Goal: Information Seeking & Learning: Learn about a topic

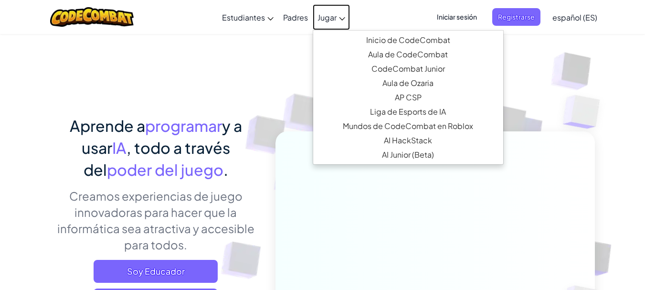
click at [319, 22] on span "Jugar" at bounding box center [326, 17] width 19 height 10
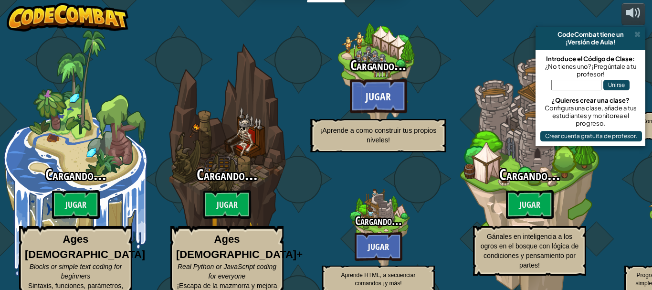
select select "es-ES"
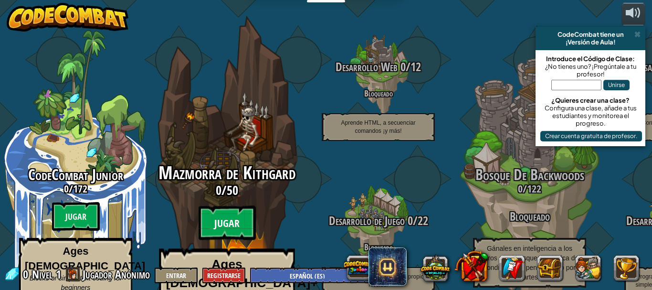
click at [227, 206] on btn "Jugar" at bounding box center [227, 223] width 57 height 34
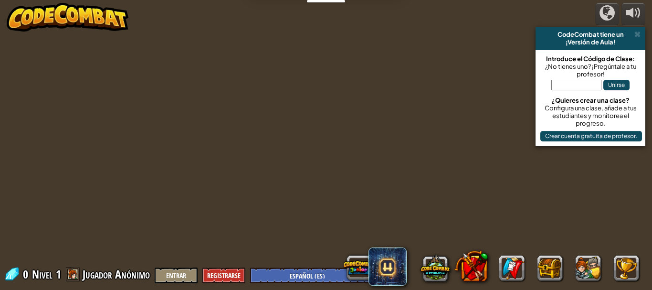
select select "es-ES"
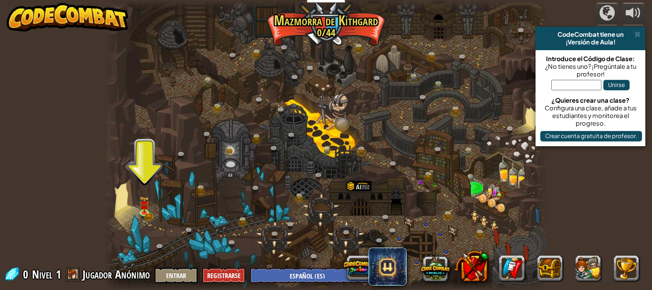
drag, startPoint x: 130, startPoint y: 208, endPoint x: 150, endPoint y: 206, distance: 20.7
click at [150, 206] on div at bounding box center [326, 145] width 443 height 290
drag, startPoint x: 150, startPoint y: 206, endPoint x: 125, endPoint y: 208, distance: 25.9
click at [125, 208] on div at bounding box center [326, 145] width 443 height 290
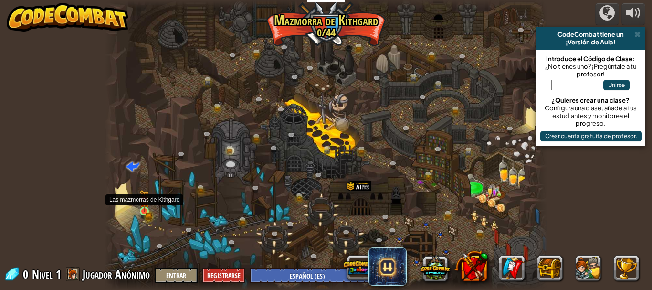
click at [143, 204] on img at bounding box center [144, 201] width 6 height 6
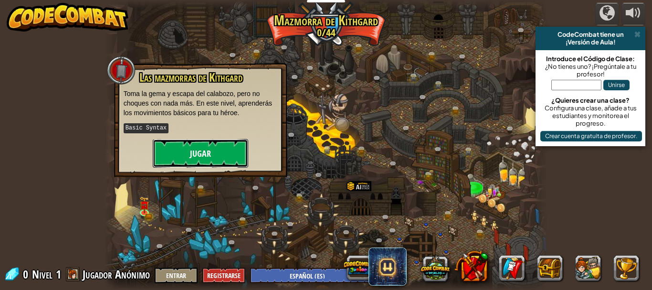
click at [196, 147] on button "Jugar" at bounding box center [200, 153] width 95 height 29
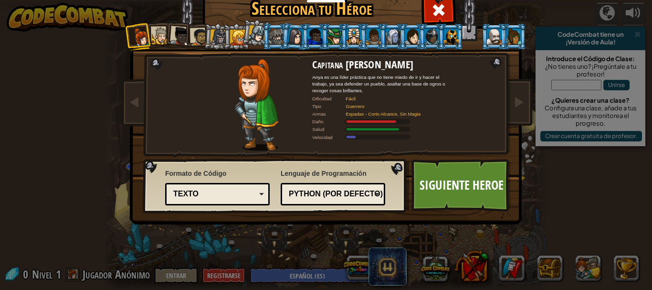
click at [196, 147] on div "Capitana Anya Weston Anya es una líder práctica que no tiene miedo de ir y hace…" at bounding box center [326, 123] width 358 height 208
click at [467, 176] on link "Siguiente Heroe" at bounding box center [461, 185] width 100 height 53
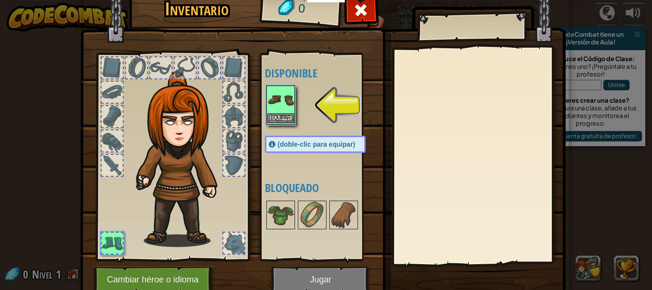
click at [279, 105] on img at bounding box center [280, 99] width 27 height 27
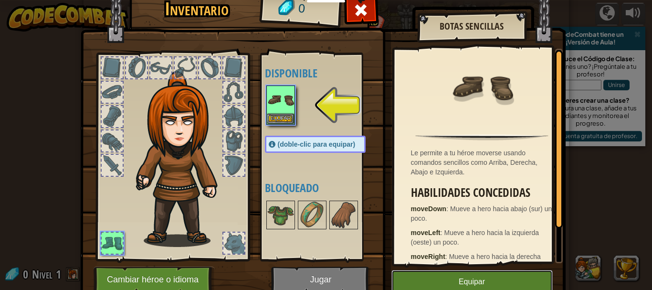
click at [454, 280] on button "Equipar" at bounding box center [471, 282] width 161 height 24
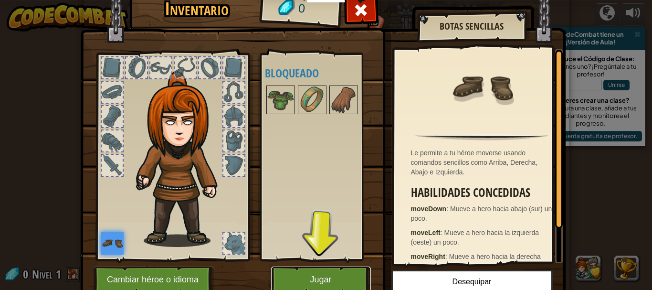
click at [292, 268] on button "Jugar" at bounding box center [321, 279] width 100 height 26
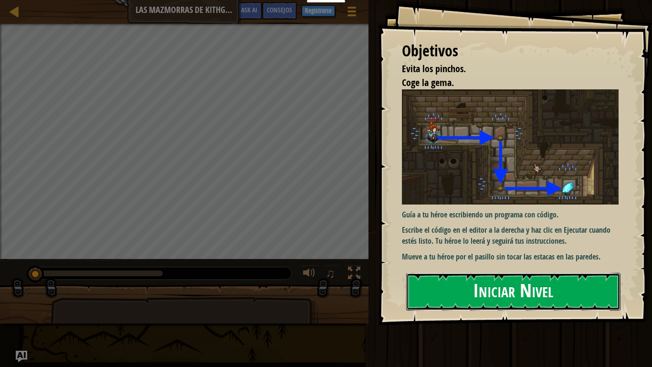
click at [484, 289] on button "Iniciar Nivel" at bounding box center [513, 292] width 214 height 38
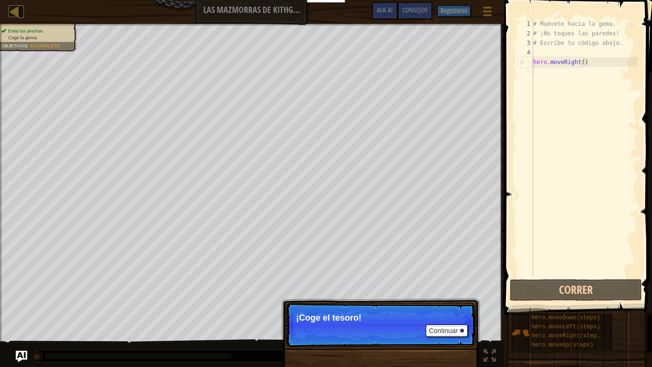
click at [9, 12] on div at bounding box center [15, 11] width 12 height 12
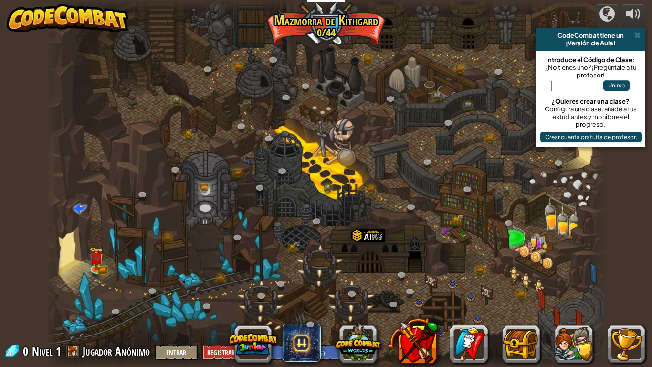
select select "es-ES"
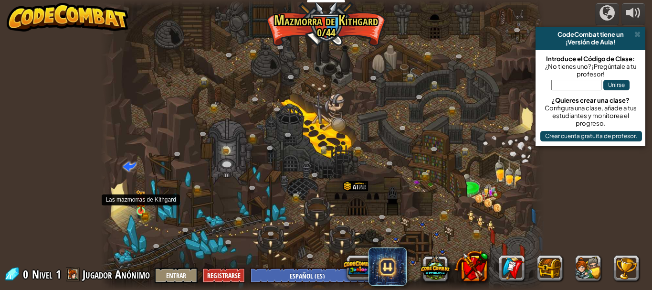
click at [141, 201] on img at bounding box center [141, 201] width 6 height 6
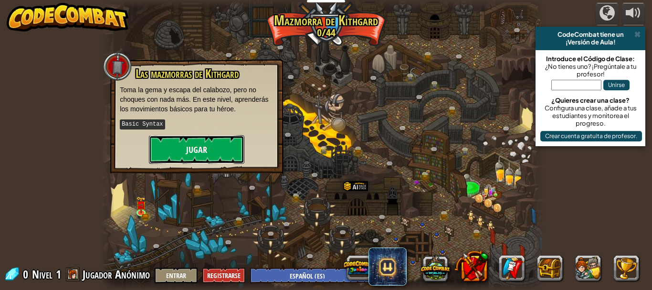
click at [231, 141] on button "Jugar" at bounding box center [196, 149] width 95 height 29
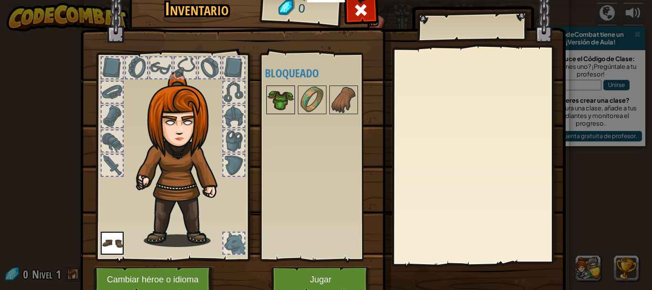
click at [275, 103] on img at bounding box center [280, 99] width 27 height 27
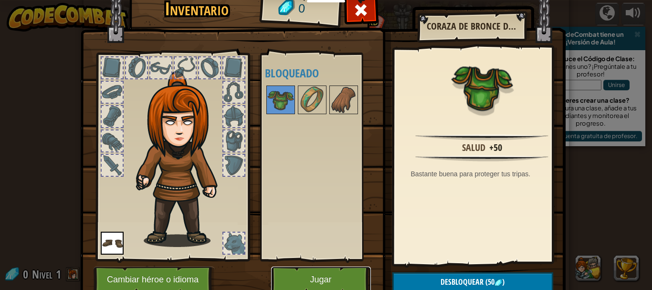
click at [320, 275] on button "Jugar" at bounding box center [321, 279] width 100 height 26
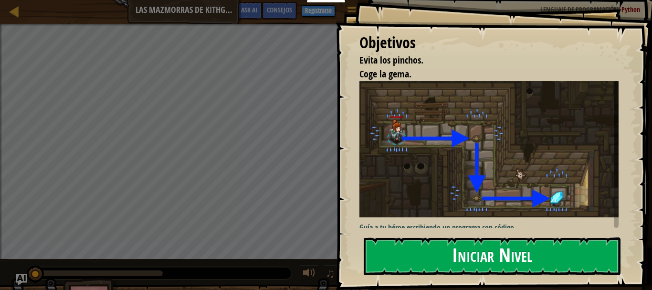
click at [490, 248] on button "Iniciar Nivel" at bounding box center [492, 256] width 257 height 38
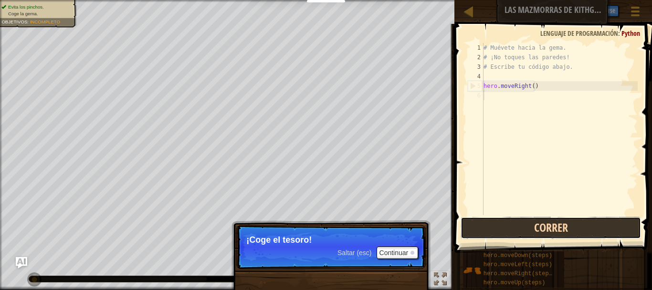
click at [555, 224] on button "Correr" at bounding box center [551, 228] width 180 height 22
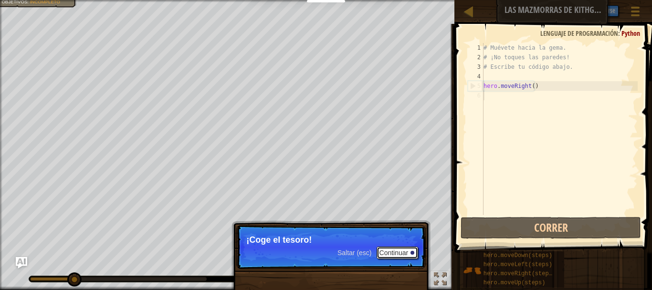
click at [407, 250] on button "Continuar" at bounding box center [398, 252] width 42 height 12
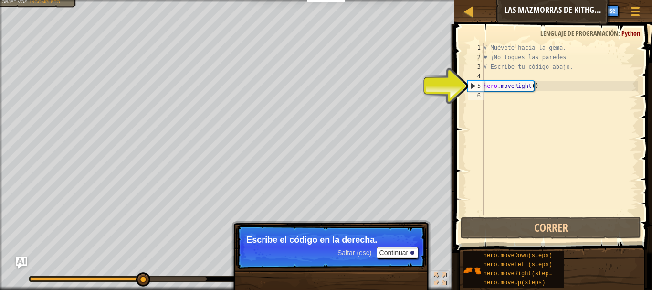
click at [485, 96] on div "# Muévete hacia la gema. # ¡No toques las paredes! # Escribe tu código abajo. h…" at bounding box center [560, 138] width 156 height 191
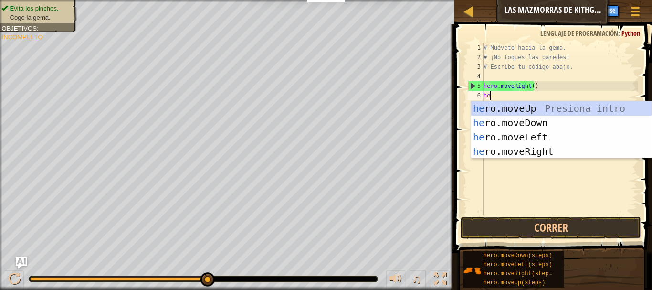
scroll to position [4, 0]
type textarea "hero"
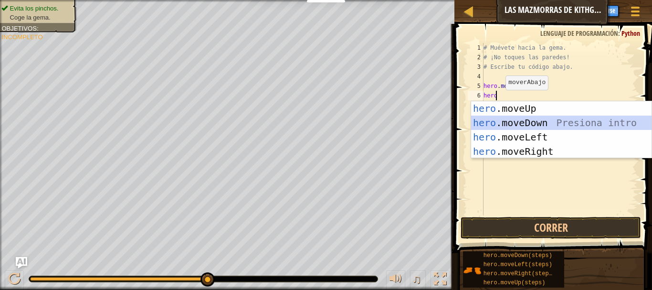
click at [525, 119] on div "hero .moveUp Presiona intro hero .moveDown Presiona intro hero .moveLeft Presio…" at bounding box center [561, 144] width 180 height 86
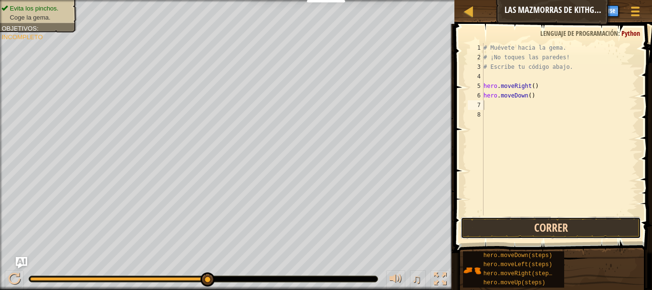
click at [531, 229] on button "Correr" at bounding box center [551, 228] width 180 height 22
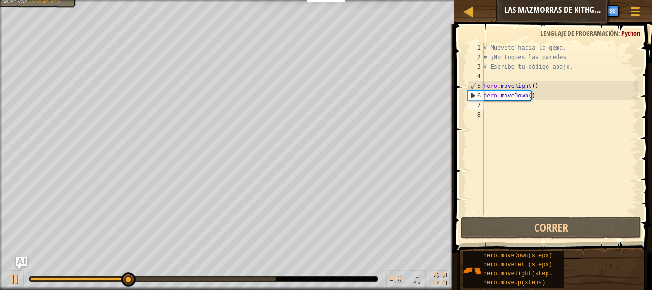
click at [521, 108] on div "# Muévete hacia la gema. # ¡No toques las paredes! # Escribe tu código abajo. h…" at bounding box center [560, 138] width 156 height 191
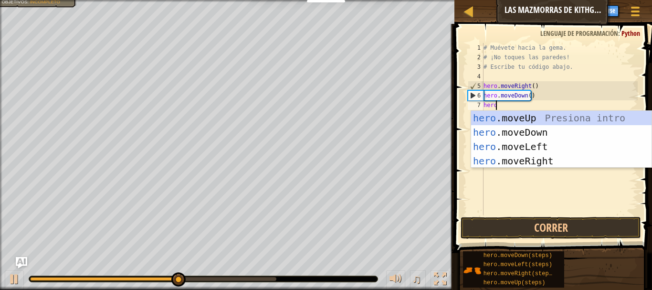
type textarea "heroe"
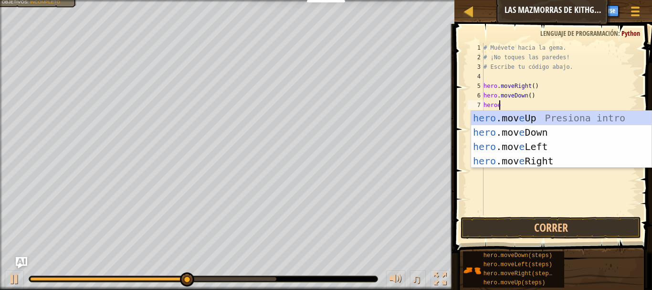
scroll to position [4, 1]
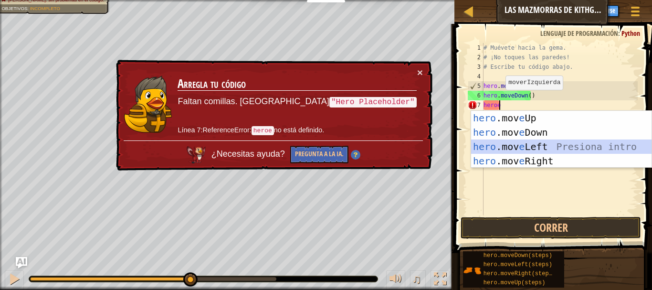
click at [529, 140] on div "hero .mov e Up Presiona intro hero .mov e Down Presiona intro hero .mov e Left …" at bounding box center [561, 154] width 180 height 86
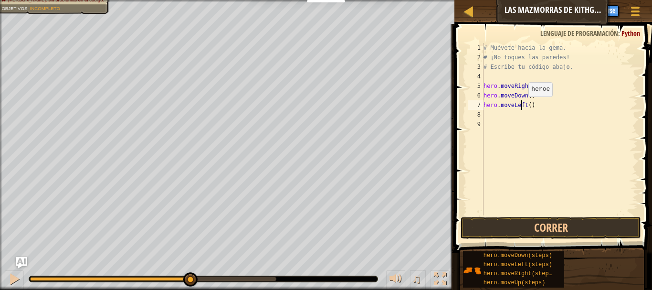
click at [520, 106] on div "# Muévete hacia la gema. # ¡No toques las paredes! # Escribe tu código abajo. h…" at bounding box center [560, 138] width 156 height 191
click at [514, 104] on div "# Muévete hacia la gema. # ¡No toques las paredes! # Escribe tu código abajo. h…" at bounding box center [560, 138] width 156 height 191
type textarea "herom"
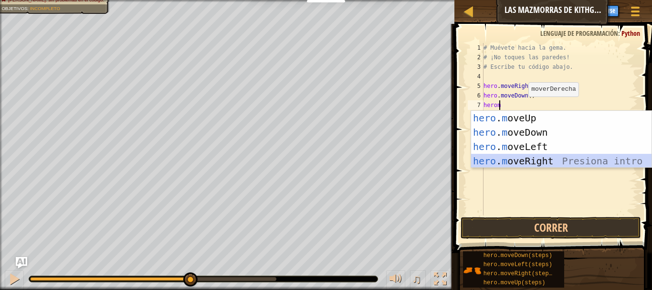
click at [510, 155] on div "hero . m oveUp Presiona intro hero . m oveDown Presiona intro hero . m oveLeft …" at bounding box center [561, 154] width 180 height 86
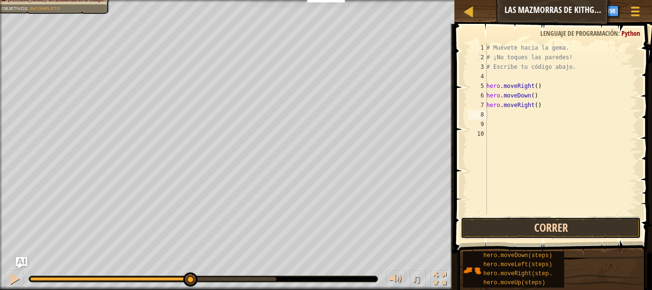
click at [510, 227] on button "Correr" at bounding box center [551, 228] width 180 height 22
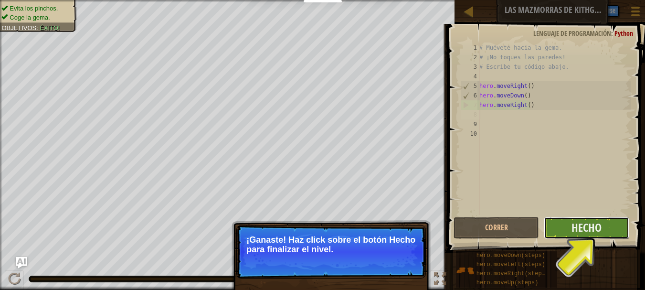
click at [615, 231] on button "Hecho" at bounding box center [586, 228] width 85 height 22
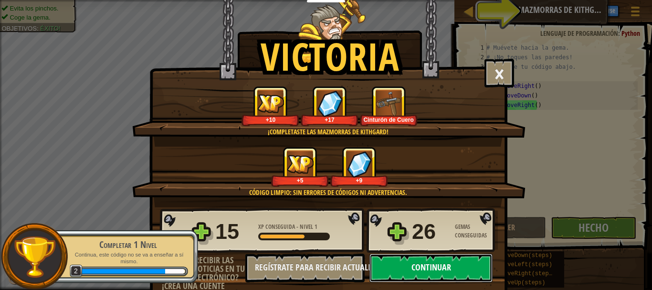
click at [428, 280] on button "Continuar" at bounding box center [430, 267] width 123 height 29
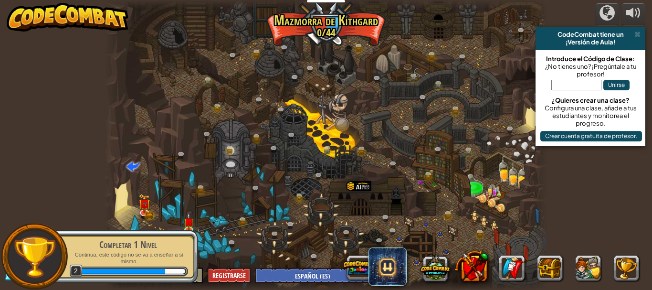
select select "es-ES"
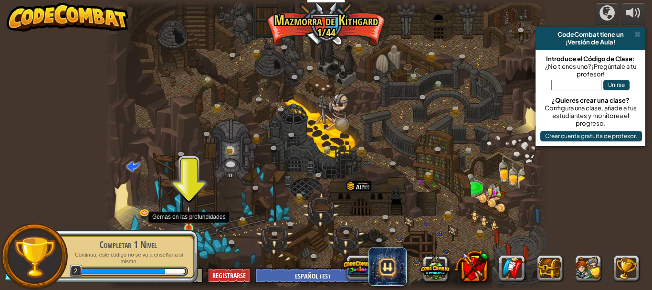
click at [185, 217] on img at bounding box center [189, 216] width 10 height 23
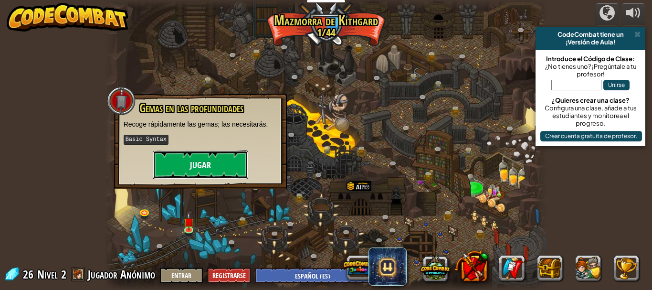
click at [217, 160] on button "Jugar" at bounding box center [200, 164] width 95 height 29
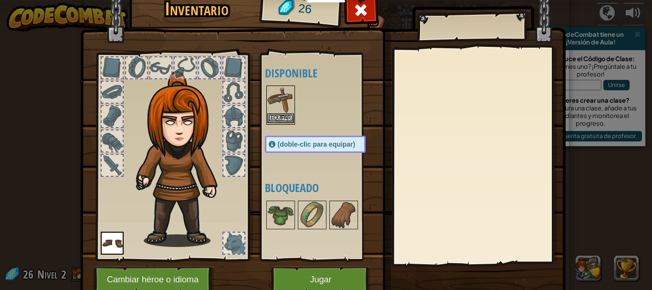
click at [273, 87] on img at bounding box center [280, 99] width 27 height 27
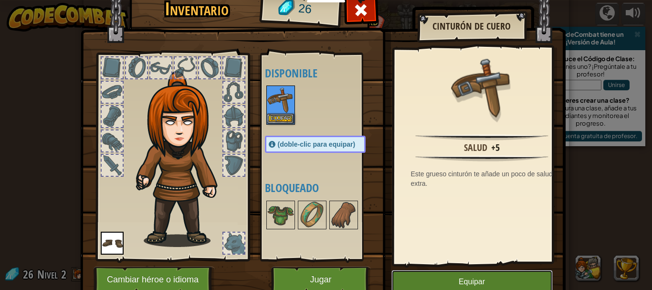
click at [464, 279] on button "Equipar" at bounding box center [471, 282] width 161 height 24
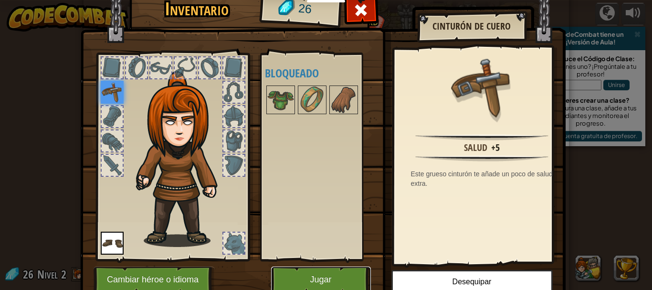
click at [292, 276] on button "Jugar" at bounding box center [321, 279] width 100 height 26
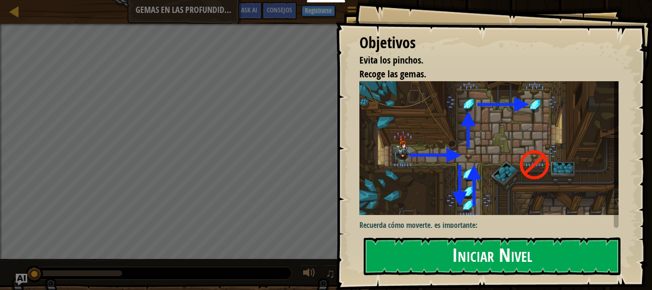
click at [500, 150] on img at bounding box center [492, 148] width 266 height 134
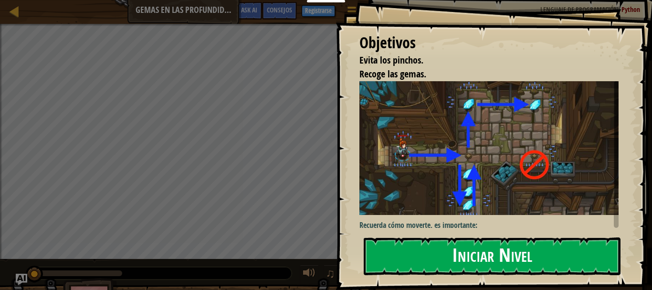
click at [485, 240] on button "Iniciar Nivel" at bounding box center [492, 256] width 257 height 38
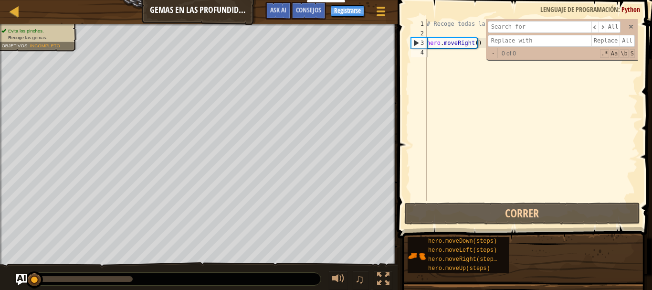
click at [432, 94] on div "# Recoge todas las gemas usando tus comandos de movimiento. hero . moveRight ( )" at bounding box center [531, 119] width 213 height 200
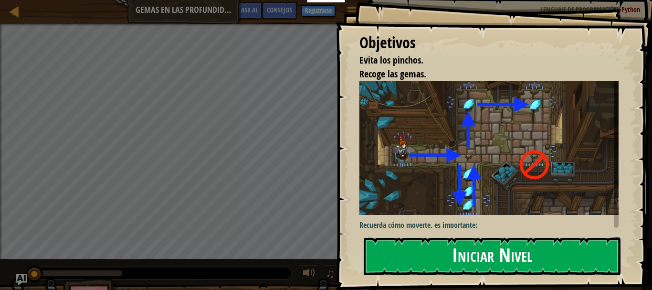
click at [410, 156] on div "Objetivos Evita los pinchos. Recoge las gemas. Recuerda cómo moverte, es import…" at bounding box center [494, 145] width 316 height 290
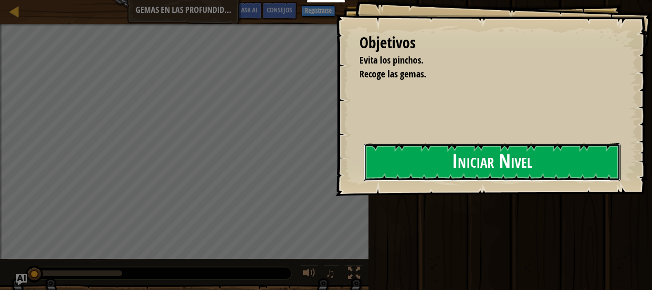
click at [452, 152] on button "Iniciar Nivel" at bounding box center [492, 162] width 257 height 38
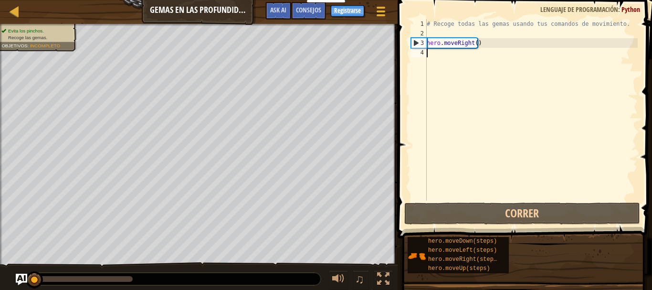
click at [430, 50] on div "# Recoge todas las gemas usando tus comandos de movimiento. hero . moveRight ( )" at bounding box center [531, 119] width 213 height 200
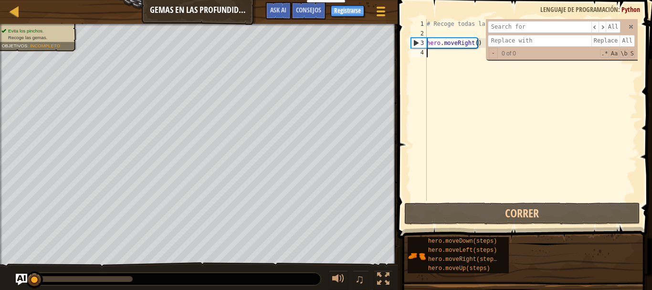
click at [430, 55] on div "# Recoge todas las gemas usando tus comandos de movimiento. hero . moveRight ( )" at bounding box center [531, 119] width 213 height 200
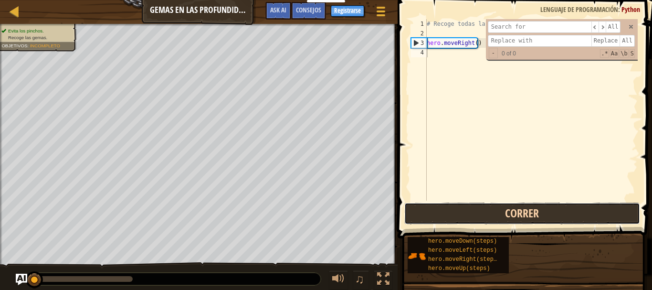
click at [464, 221] on button "Correr" at bounding box center [522, 213] width 236 height 22
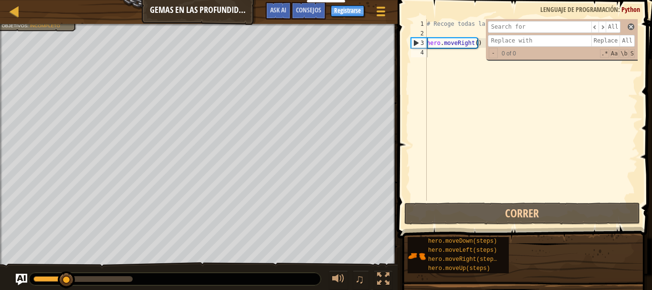
click at [631, 23] on span at bounding box center [631, 26] width 7 height 7
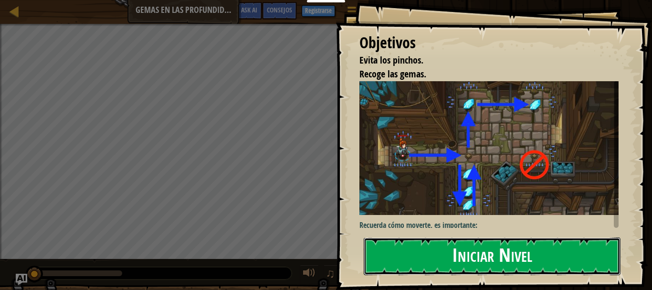
click at [443, 237] on button "Iniciar Nivel" at bounding box center [492, 256] width 257 height 38
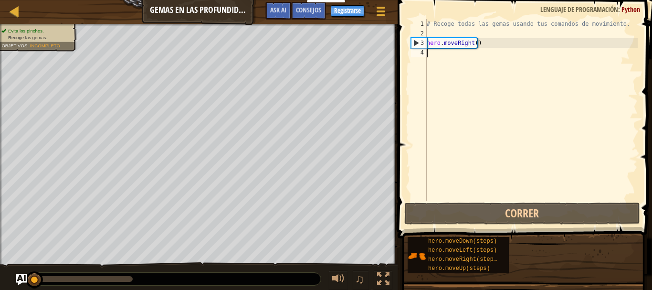
click at [433, 49] on div "# Recoge todas las gemas usando tus comandos de movimiento. hero . moveRight ( )" at bounding box center [531, 119] width 213 height 200
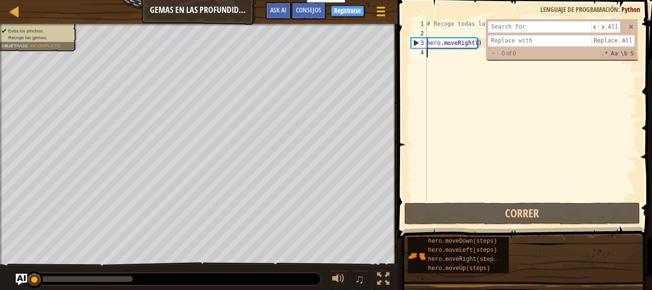
click at [433, 49] on div "# Recoge todas las gemas usando tus comandos de movimiento. hero . moveRight ( )" at bounding box center [531, 119] width 213 height 200
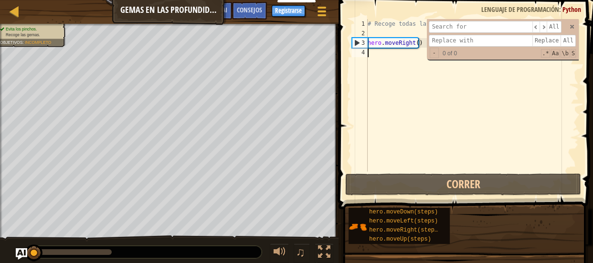
click at [370, 50] on div "# Recoge todas las gemas usando tus comandos de movimiento. hero . moveRight ( )" at bounding box center [472, 105] width 213 height 172
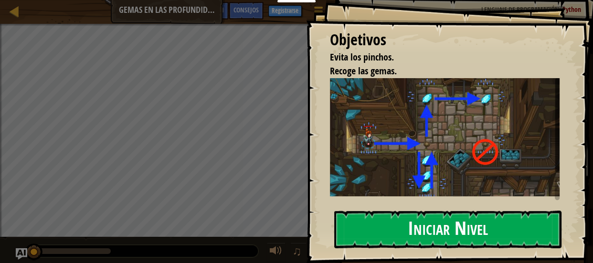
click at [435, 220] on button "Iniciar Nivel" at bounding box center [447, 230] width 227 height 38
